Goal: Find specific page/section: Find specific page/section

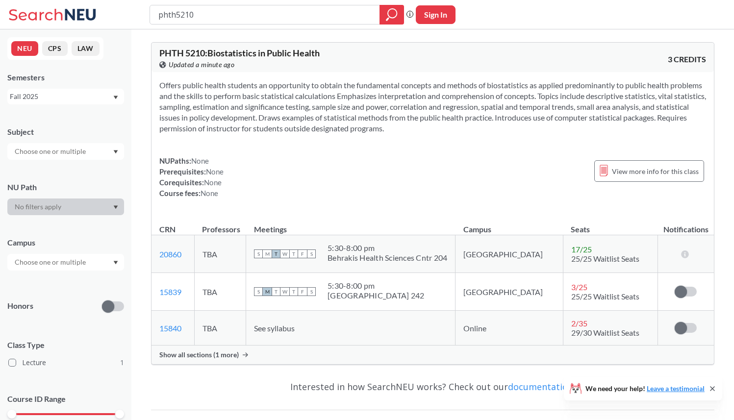
click at [211, 354] on span "Show all sections (1 more)" at bounding box center [198, 355] width 79 height 9
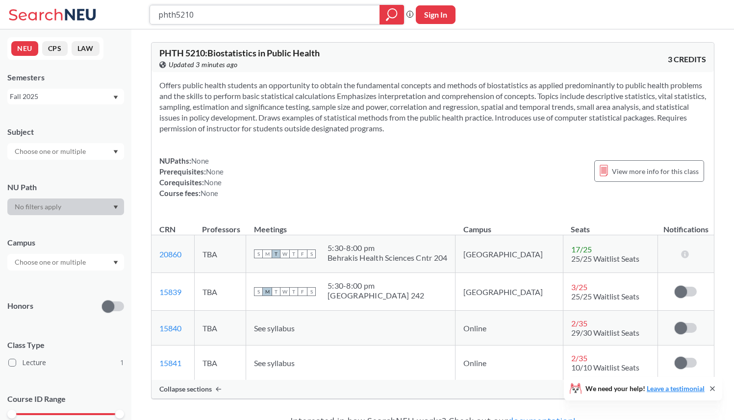
click at [256, 18] on input "phth5210" at bounding box center [264, 14] width 215 height 17
click at [259, 14] on input "phth5210" at bounding box center [264, 14] width 215 height 17
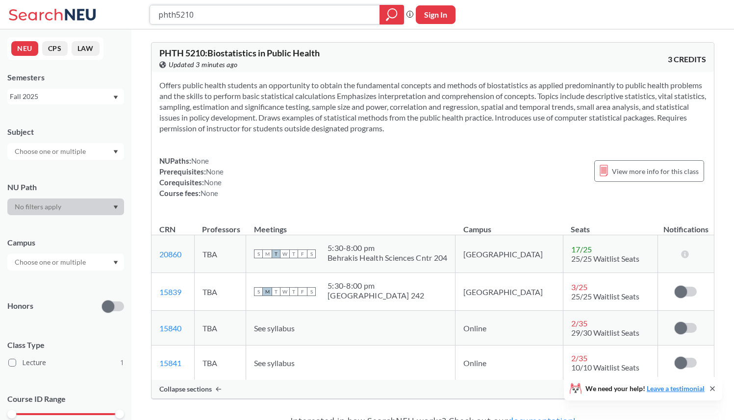
click at [259, 14] on input "phth5210" at bounding box center [264, 14] width 215 height 17
type input "hinf5200"
